Goal: Task Accomplishment & Management: Use online tool/utility

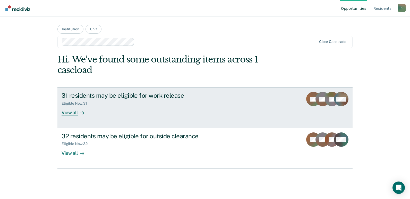
click at [77, 114] on div "View all" at bounding box center [76, 111] width 29 height 10
